Goal: Transaction & Acquisition: Subscribe to service/newsletter

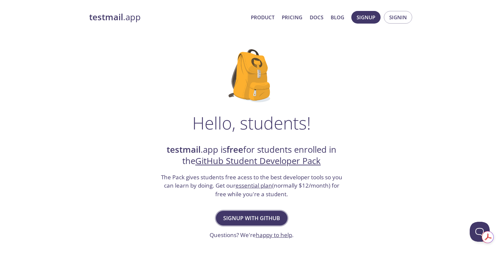
click at [244, 221] on span "Signup with GitHub" at bounding box center [251, 218] width 57 height 9
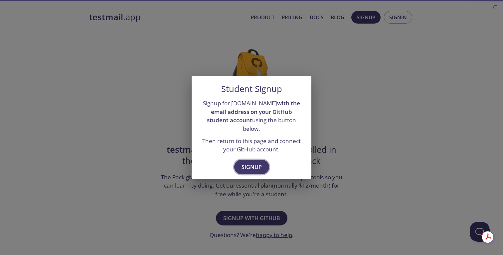
click at [253, 163] on span "Signup" at bounding box center [251, 167] width 20 height 9
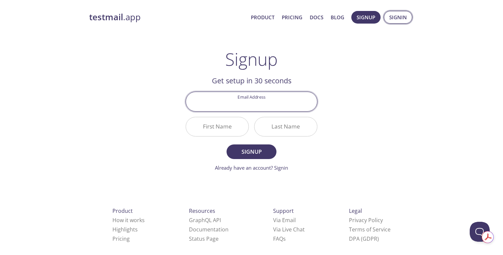
click at [390, 16] on span "Signin" at bounding box center [398, 17] width 18 height 9
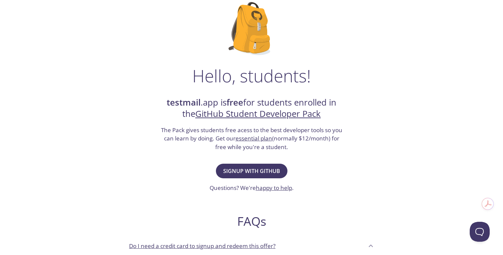
scroll to position [53, 0]
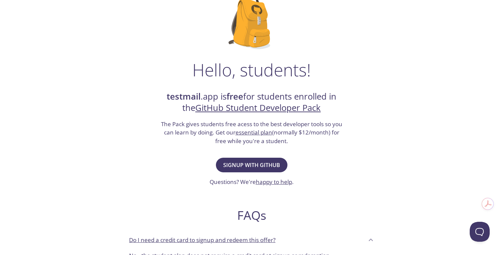
click at [272, 108] on link "GitHub Student Developer Pack" at bounding box center [257, 108] width 125 height 12
click at [254, 167] on span "Signup with GitHub" at bounding box center [251, 165] width 57 height 9
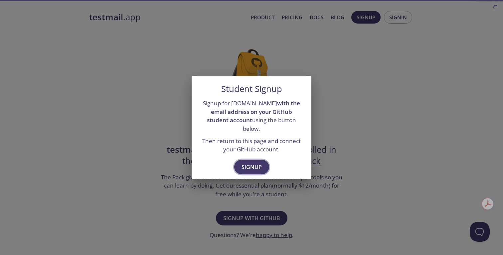
click at [253, 165] on span "Signup" at bounding box center [251, 167] width 20 height 9
